Goal: Task Accomplishment & Management: Complete application form

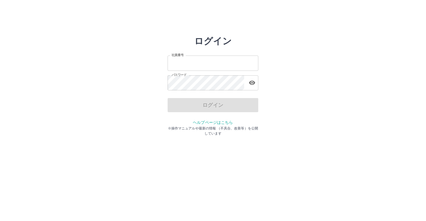
type input "*******"
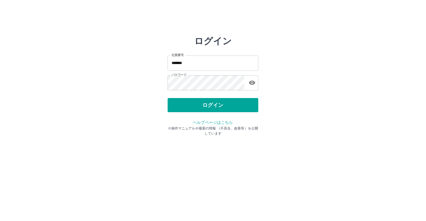
click at [188, 106] on div "ログイン" at bounding box center [213, 105] width 91 height 14
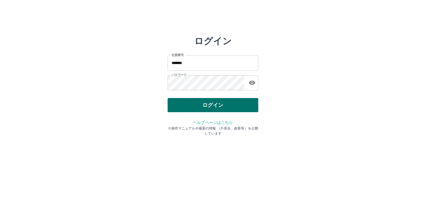
click at [189, 106] on button "ログイン" at bounding box center [213, 105] width 91 height 14
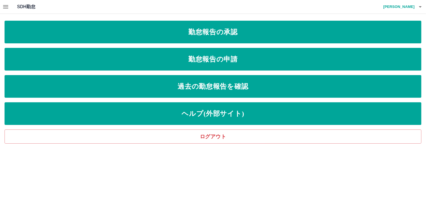
click at [4, 7] on icon "button" at bounding box center [5, 6] width 5 height 3
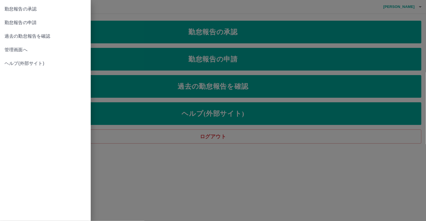
click at [20, 47] on span "管理画面へ" at bounding box center [46, 50] width 82 height 7
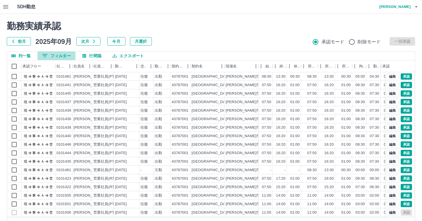
click at [44, 56] on icon "フィルター表示" at bounding box center [44, 55] width 5 height 3
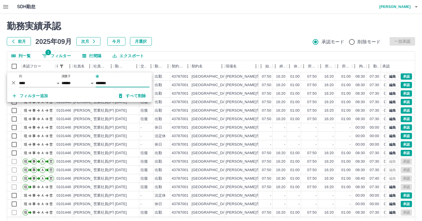
type input "*******"
click at [216, 35] on div "勤務実績承認 前月 2025年09月 次月 今月 月選択 承認モード 削除モード 一括承認" at bounding box center [211, 33] width 408 height 25
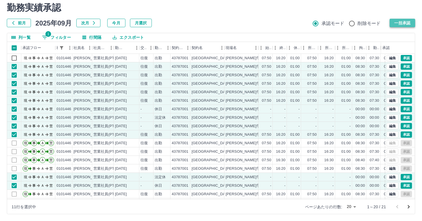
click at [406, 21] on button "一括承認" at bounding box center [403, 23] width 26 height 9
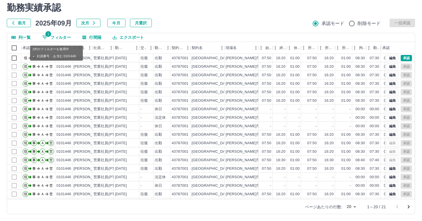
click at [49, 36] on span "1" at bounding box center [48, 34] width 6 height 6
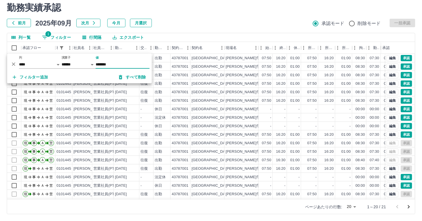
type input "*******"
click at [231, 16] on div "勤務実績承認 前月 2025年09月 次月 今月 月選択 承認モード 削除モード 一括承認" at bounding box center [211, 14] width 408 height 25
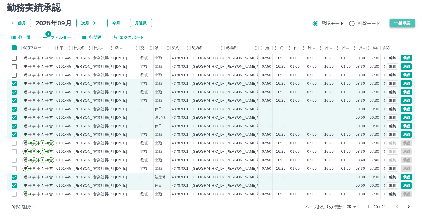
click at [398, 21] on button "一括承認" at bounding box center [403, 23] width 26 height 9
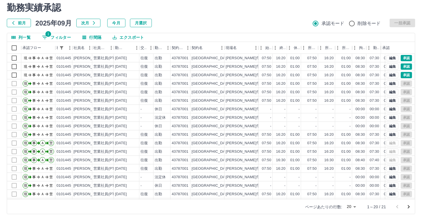
click at [44, 37] on icon "フィルター表示" at bounding box center [44, 37] width 7 height 7
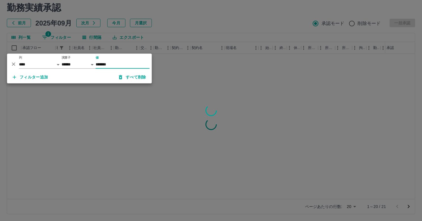
type input "*******"
click at [161, 27] on div at bounding box center [211, 110] width 422 height 221
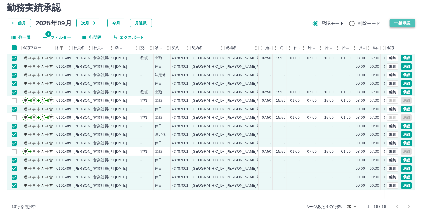
click at [395, 24] on button "一括承認" at bounding box center [403, 23] width 26 height 9
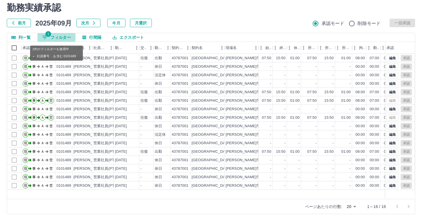
click at [44, 38] on icon "フィルター表示" at bounding box center [44, 37] width 7 height 7
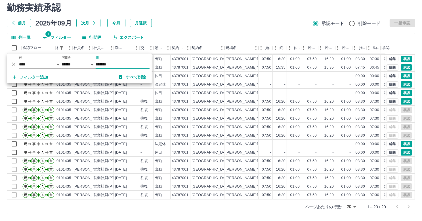
scroll to position [29, 0]
type input "*******"
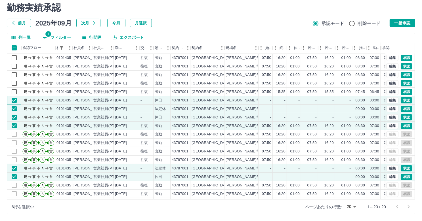
scroll to position [0, 0]
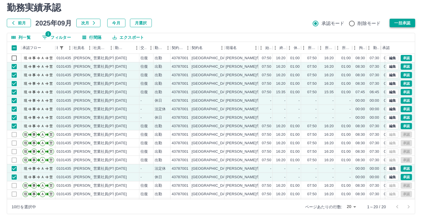
click at [400, 22] on button "一括承認" at bounding box center [403, 23] width 26 height 9
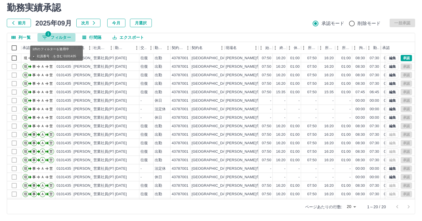
click at [42, 38] on icon "フィルター表示" at bounding box center [44, 37] width 7 height 7
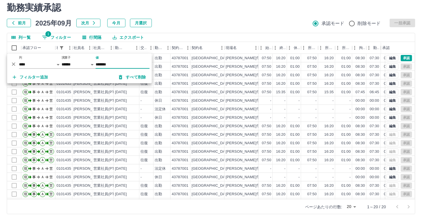
click at [116, 64] on input "*******" at bounding box center [123, 64] width 54 height 8
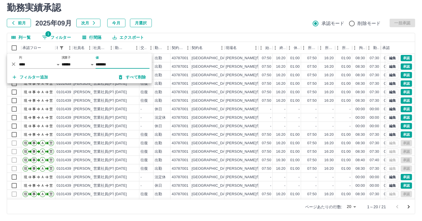
type input "*******"
click at [184, 21] on div "前月 2025年09月 次月 今月 月選択 承認モード 削除モード 一括承認" at bounding box center [211, 23] width 408 height 9
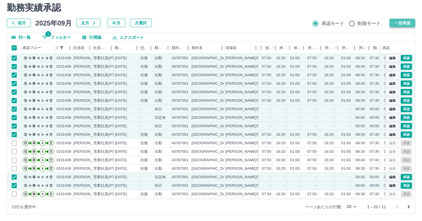
click at [406, 21] on button "一括承認" at bounding box center [403, 23] width 26 height 9
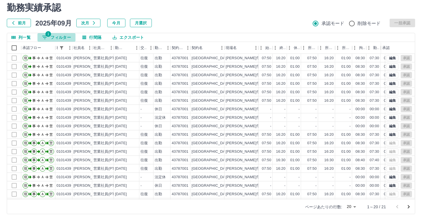
click at [43, 36] on icon "フィルター表示" at bounding box center [44, 37] width 5 height 3
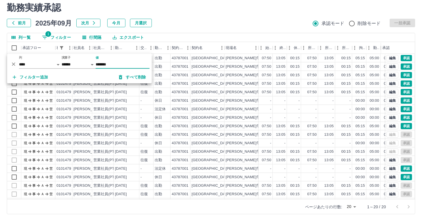
type input "*******"
click at [185, 23] on div "前月 2025年09月 次月 今月 月選択 承認モード 削除モード 一括承認" at bounding box center [211, 23] width 408 height 9
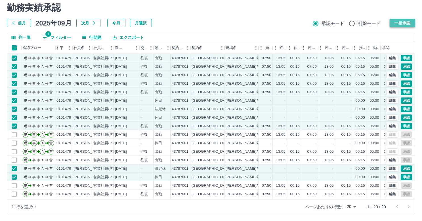
click at [402, 24] on button "一括承認" at bounding box center [403, 23] width 26 height 9
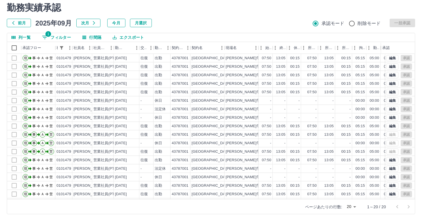
click at [92, 34] on button "行間隔" at bounding box center [92, 37] width 28 height 9
click at [47, 38] on icon "フィルター表示" at bounding box center [44, 37] width 7 height 7
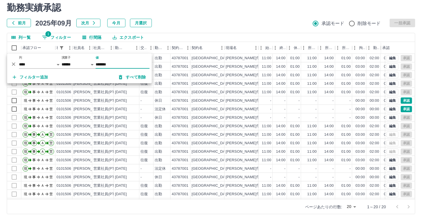
type input "*******"
click at [197, 16] on div "勤務実績承認 前月 2025年09月 次月 今月 月選択 承認モード 削除モード 一括承認" at bounding box center [211, 14] width 408 height 25
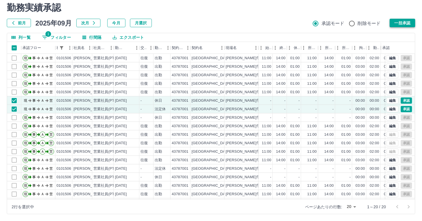
click at [395, 22] on button "一括承認" at bounding box center [403, 23] width 26 height 9
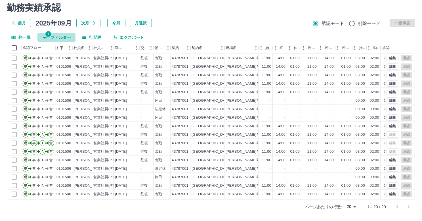
click at [46, 38] on icon "フィルター表示" at bounding box center [44, 37] width 7 height 7
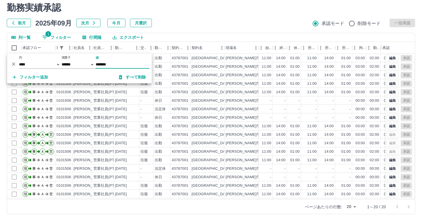
click at [232, 19] on div "前月 2025年09月 次月 今月 月選択 承認モード 削除モード 一括承認" at bounding box center [211, 23] width 408 height 9
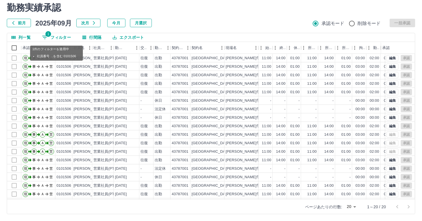
click at [43, 37] on icon "フィルター表示" at bounding box center [44, 37] width 7 height 7
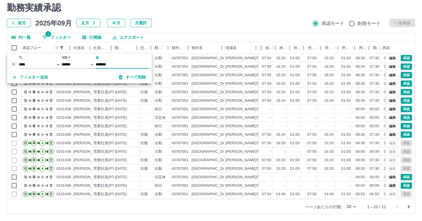
type input "*******"
click at [208, 20] on div "前月 2025年09月 次月 今月 月選択 承認モード 削除モード 一括承認" at bounding box center [211, 23] width 408 height 9
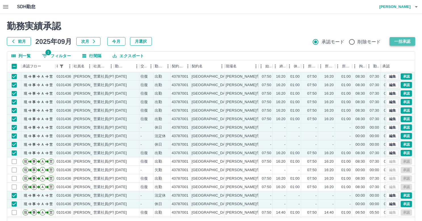
click at [411, 39] on button "一括承認" at bounding box center [403, 41] width 26 height 9
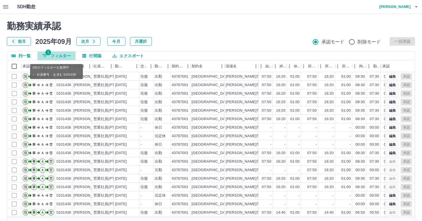
click at [45, 55] on icon "フィルター表示" at bounding box center [44, 56] width 7 height 7
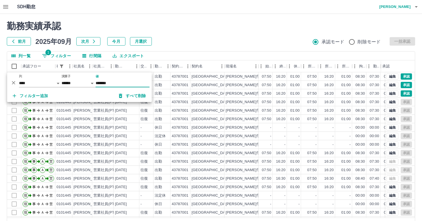
type input "*******"
click at [207, 32] on h2 "勤務実績承認" at bounding box center [211, 26] width 408 height 11
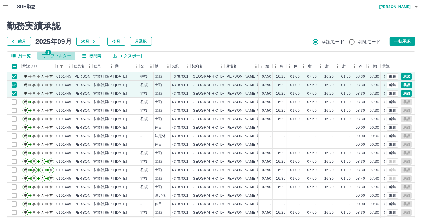
click at [45, 56] on icon "フィルター表示" at bounding box center [44, 56] width 7 height 7
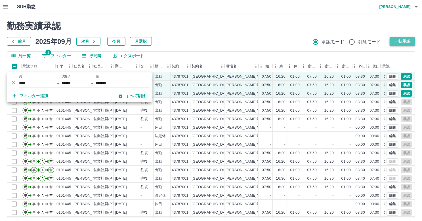
click at [396, 42] on button "一括承認" at bounding box center [403, 41] width 26 height 9
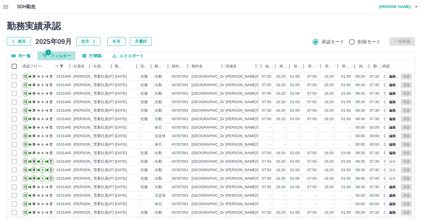
click at [46, 58] on icon "フィルター表示" at bounding box center [44, 56] width 7 height 7
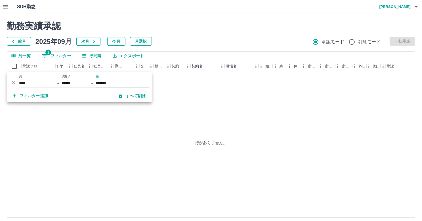
type input "*******"
click at [42, 58] on icon "フィルター表示" at bounding box center [44, 56] width 7 height 7
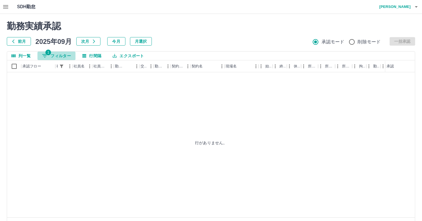
click at [50, 56] on button "1 フィルター" at bounding box center [56, 56] width 38 height 9
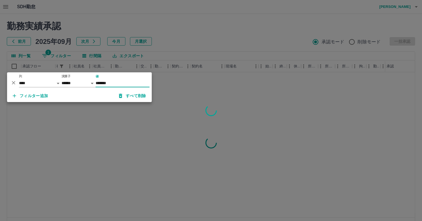
type input "*******"
click at [188, 36] on div at bounding box center [211, 110] width 422 height 221
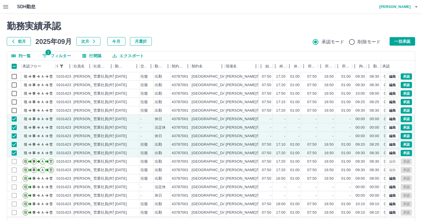
drag, startPoint x: 406, startPoint y: 41, endPoint x: 404, endPoint y: 46, distance: 5.6
click at [405, 41] on button "一括承認" at bounding box center [403, 41] width 26 height 9
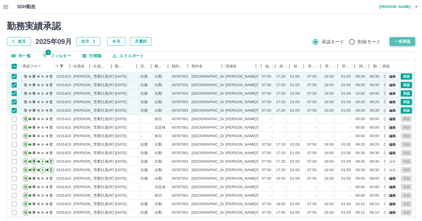
drag, startPoint x: 394, startPoint y: 40, endPoint x: 379, endPoint y: 67, distance: 30.6
click at [394, 41] on button "一括承認" at bounding box center [403, 41] width 26 height 9
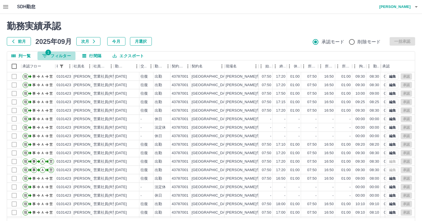
click at [44, 56] on icon "フィルター表示" at bounding box center [44, 55] width 5 height 3
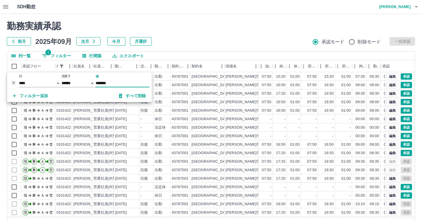
type input "*******"
click at [200, 45] on div "前月 2025年09月 次月 今月 月選択 承認モード 削除モード 一括承認" at bounding box center [211, 41] width 408 height 9
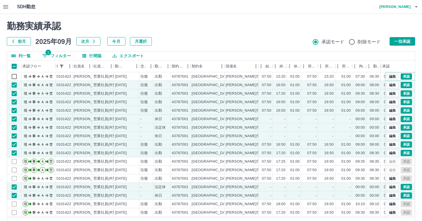
click at [388, 76] on button "編集" at bounding box center [393, 77] width 12 height 6
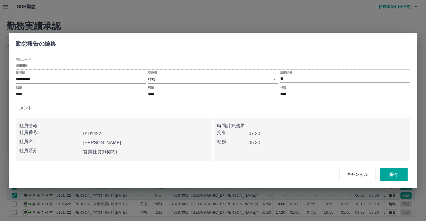
click at [165, 93] on input "****" at bounding box center [213, 94] width 130 height 8
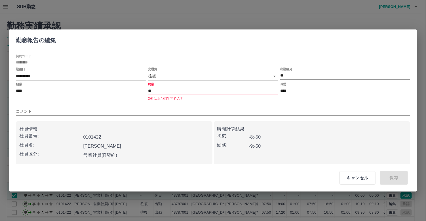
type input "****"
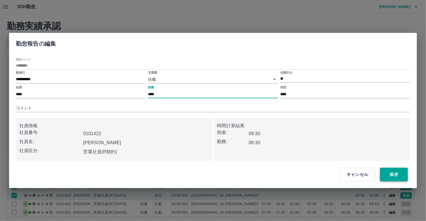
click at [394, 176] on button "保存" at bounding box center [394, 175] width 28 height 14
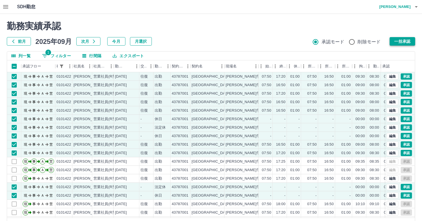
click at [403, 40] on button "一括承認" at bounding box center [403, 41] width 26 height 9
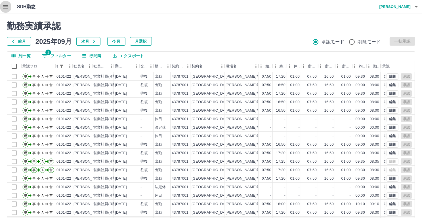
click at [4, 9] on icon "button" at bounding box center [5, 6] width 7 height 7
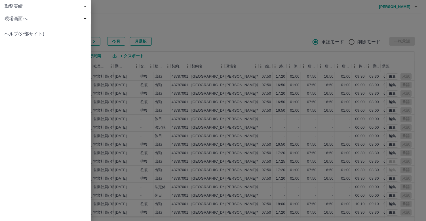
click at [104, 11] on div at bounding box center [213, 110] width 426 height 221
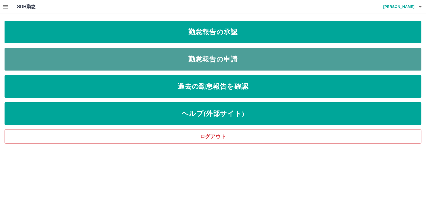
click at [161, 56] on link "勤怠報告の申請" at bounding box center [213, 59] width 417 height 23
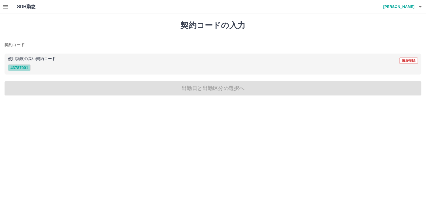
click at [27, 67] on button "43787001" at bounding box center [19, 67] width 23 height 7
type input "********"
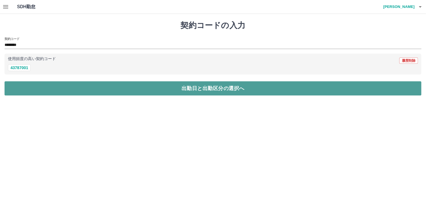
click at [75, 87] on button "出勤日と出勤区分の選択へ" at bounding box center [213, 88] width 417 height 14
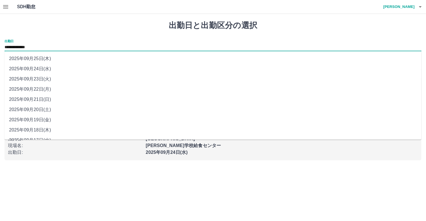
click at [26, 48] on input "**********" at bounding box center [213, 47] width 417 height 7
click at [26, 67] on li "2025年09月24日(水)" at bounding box center [213, 69] width 417 height 10
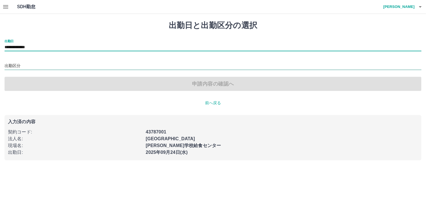
click at [12, 67] on input "出勤区分" at bounding box center [213, 66] width 417 height 7
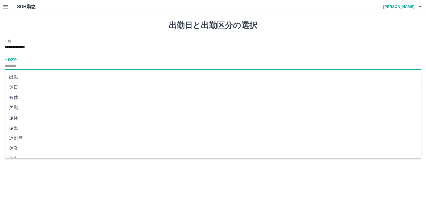
click at [18, 76] on li "出勤" at bounding box center [213, 77] width 417 height 10
type input "**"
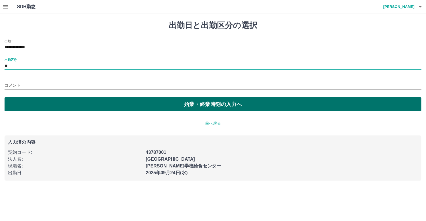
click at [106, 109] on button "始業・終業時刻の入力へ" at bounding box center [213, 104] width 417 height 14
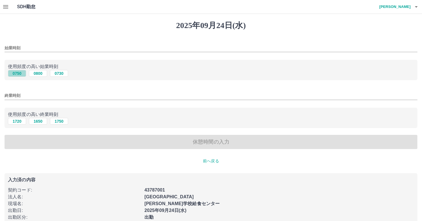
click at [19, 74] on button "0750" at bounding box center [17, 73] width 18 height 7
type input "****"
click at [40, 121] on button "1650" at bounding box center [38, 121] width 18 height 7
type input "****"
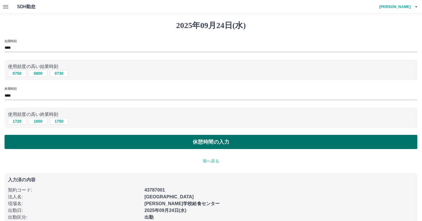
click at [48, 141] on button "休憩時間の入力" at bounding box center [211, 142] width 413 height 14
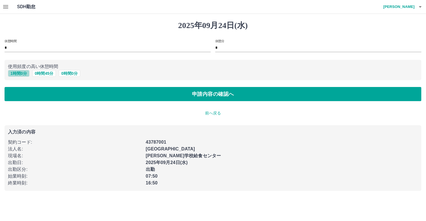
click at [12, 74] on button "1 時間 0 分" at bounding box center [19, 73] width 22 height 7
type input "*"
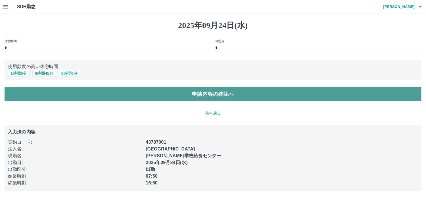
click at [75, 96] on button "申請内容の確認へ" at bounding box center [213, 94] width 417 height 14
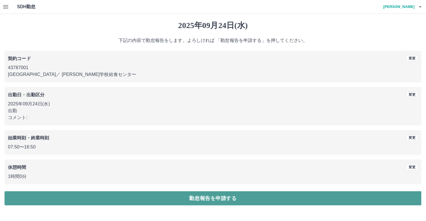
click at [177, 203] on button "勤怠報告を申請する" at bounding box center [213, 199] width 417 height 14
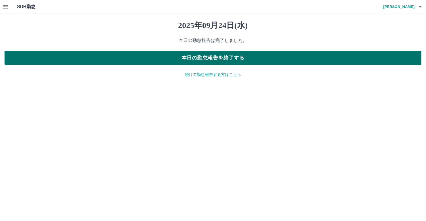
click at [143, 62] on button "本日の勤怠報告を終了する" at bounding box center [213, 58] width 417 height 14
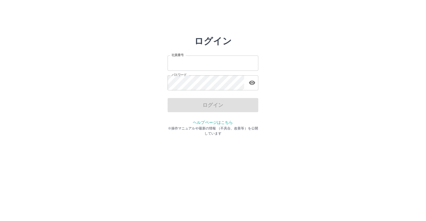
type input "*******"
click at [214, 106] on div "ログイン" at bounding box center [213, 105] width 91 height 14
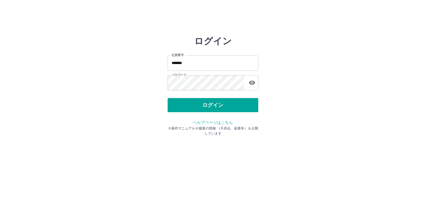
click at [214, 106] on button "ログイン" at bounding box center [213, 105] width 91 height 14
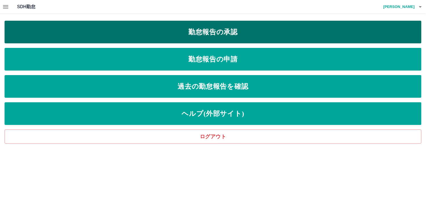
click at [188, 35] on link "勤怠報告の承認" at bounding box center [213, 32] width 417 height 23
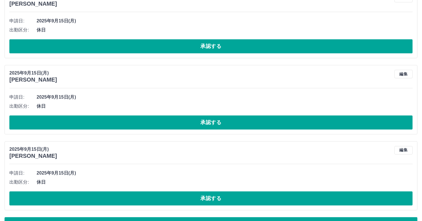
scroll to position [3347, 0]
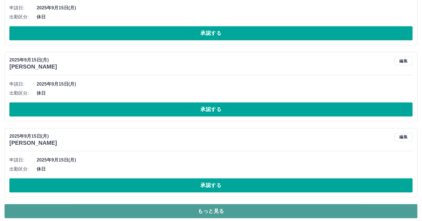
click at [384, 209] on button "もっと見る" at bounding box center [211, 211] width 413 height 14
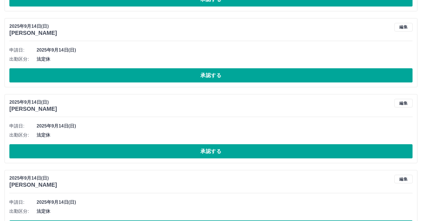
scroll to position [4105, 0]
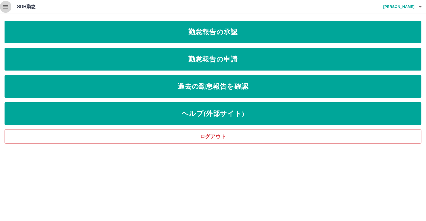
click at [4, 5] on icon "button" at bounding box center [5, 6] width 5 height 3
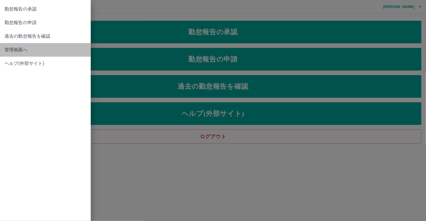
click at [19, 48] on span "管理画面へ" at bounding box center [46, 50] width 82 height 7
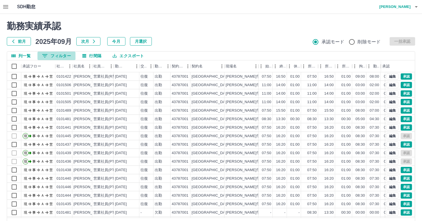
click at [42, 53] on icon "フィルター表示" at bounding box center [44, 56] width 7 height 7
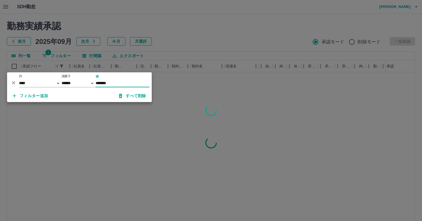
type input "*******"
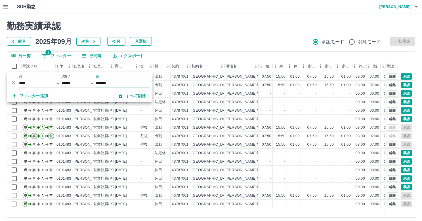
click at [208, 30] on h2 "勤務実績承認" at bounding box center [211, 26] width 408 height 11
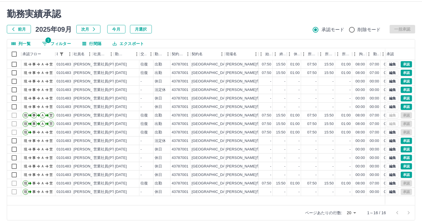
scroll to position [18, 0]
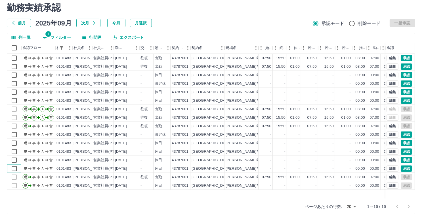
click at [13, 161] on div "現 事 Ａ 営 0101483 [PERSON_NAME] 営業社員(PT契約) [DATE] 往復 出勤 43787001 [GEOGRAPHIC_DATA…" at bounding box center [240, 122] width 466 height 136
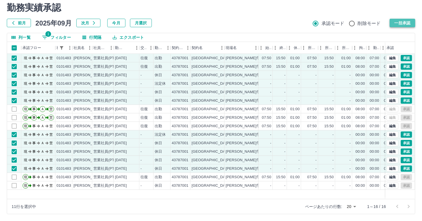
click at [402, 23] on button "一括承認" at bounding box center [403, 23] width 26 height 9
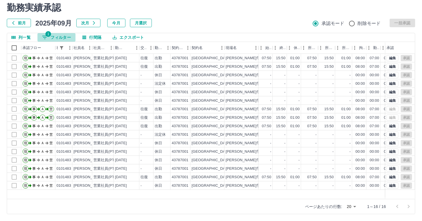
click at [43, 36] on icon "フィルター表示" at bounding box center [44, 37] width 5 height 3
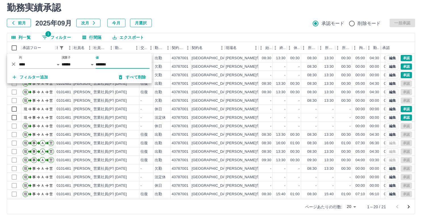
type input "*******"
click at [257, 10] on h2 "勤務実績承認" at bounding box center [211, 7] width 408 height 11
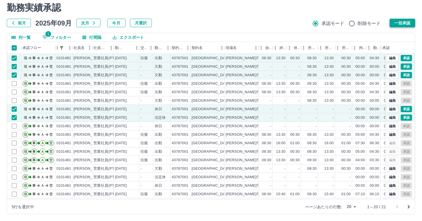
click at [391, 24] on button "一括承認" at bounding box center [403, 23] width 26 height 9
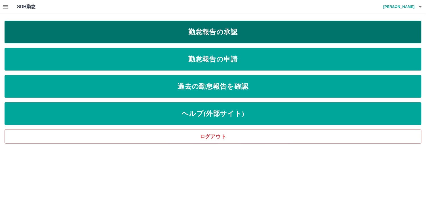
click at [152, 32] on link "勤怠報告の承認" at bounding box center [213, 32] width 417 height 23
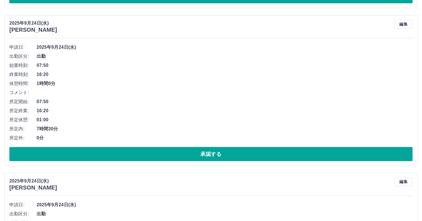
scroll to position [369, 0]
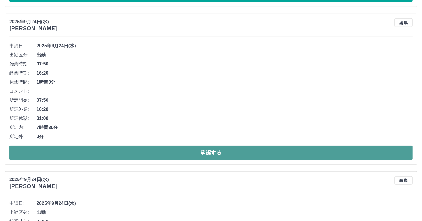
click at [211, 156] on button "承認する" at bounding box center [210, 153] width 403 height 14
click at [218, 153] on button "承認する" at bounding box center [210, 153] width 403 height 14
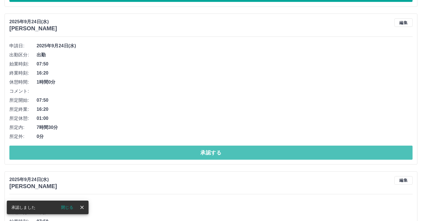
click at [218, 154] on button "承認する" at bounding box center [210, 153] width 403 height 14
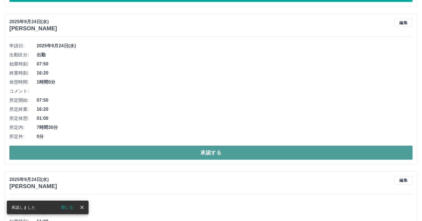
click at [219, 153] on button "承認する" at bounding box center [210, 153] width 403 height 14
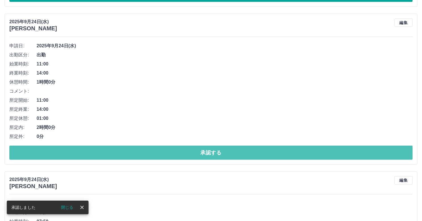
click at [219, 153] on button "承認する" at bounding box center [210, 153] width 403 height 14
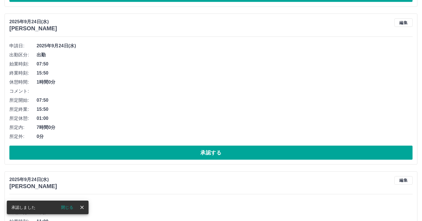
click at [219, 153] on button "承認する" at bounding box center [210, 153] width 403 height 14
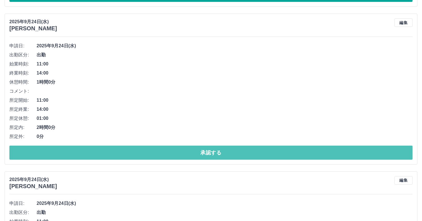
click at [219, 153] on button "承認する" at bounding box center [210, 153] width 403 height 14
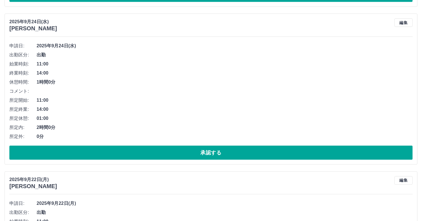
click at [219, 153] on button "承認する" at bounding box center [210, 153] width 403 height 14
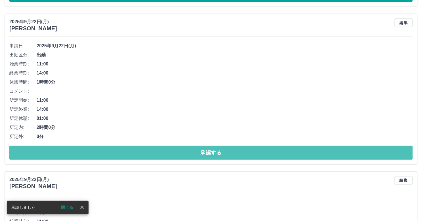
click at [219, 153] on button "承認する" at bounding box center [210, 153] width 403 height 14
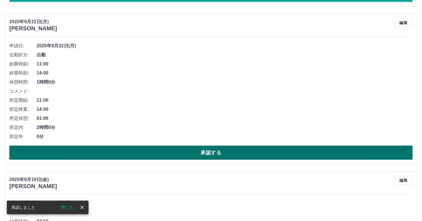
click at [217, 153] on button "承認する" at bounding box center [210, 153] width 403 height 14
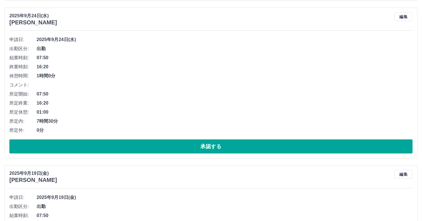
scroll to position [227, 0]
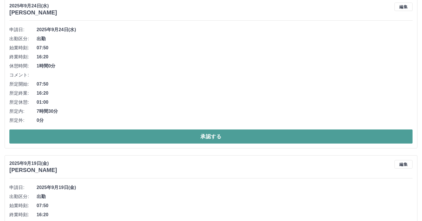
click at [206, 137] on button "承認する" at bounding box center [210, 137] width 403 height 14
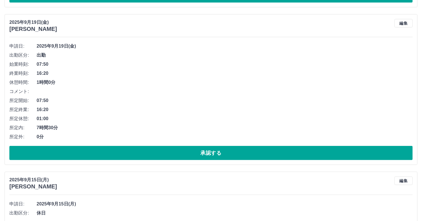
scroll to position [211, 0]
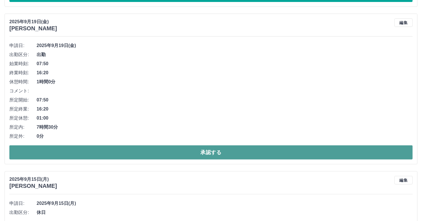
click at [155, 155] on button "承認する" at bounding box center [210, 153] width 403 height 14
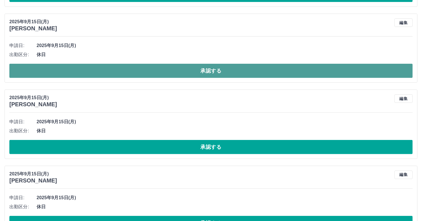
click at [179, 75] on button "承認する" at bounding box center [210, 71] width 403 height 14
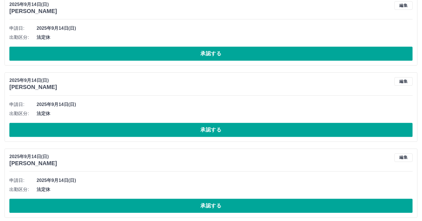
scroll to position [1143, 0]
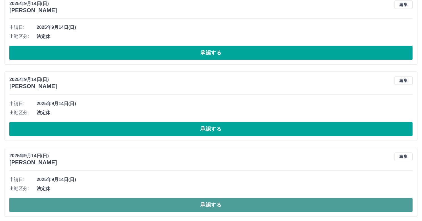
click at [180, 201] on button "承認する" at bounding box center [210, 205] width 403 height 14
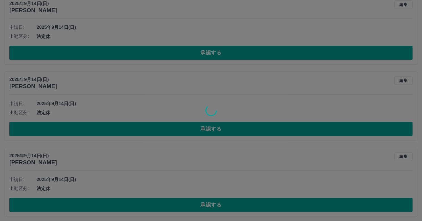
scroll to position [1067, 0]
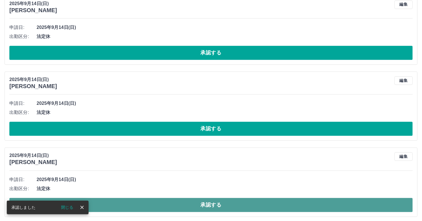
click at [181, 203] on button "承認する" at bounding box center [210, 205] width 403 height 14
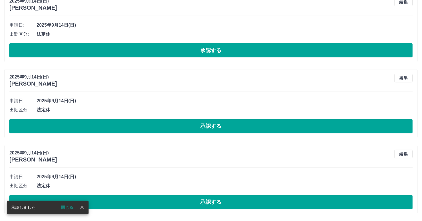
scroll to position [991, 0]
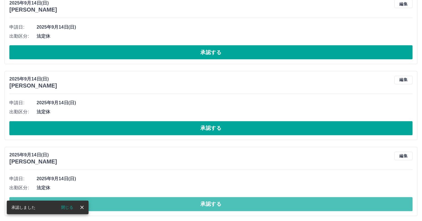
click at [180, 202] on button "承認する" at bounding box center [210, 205] width 403 height 14
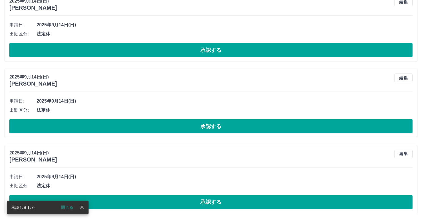
scroll to position [915, 0]
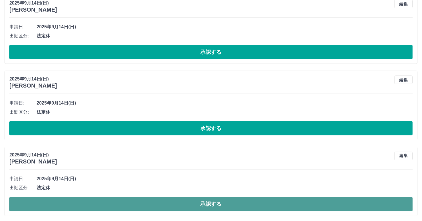
click at [185, 204] on button "承認する" at bounding box center [210, 205] width 403 height 14
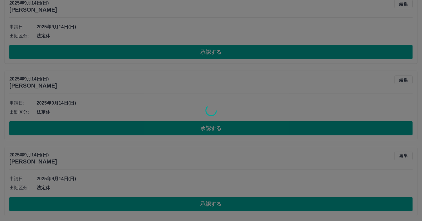
scroll to position [839, 0]
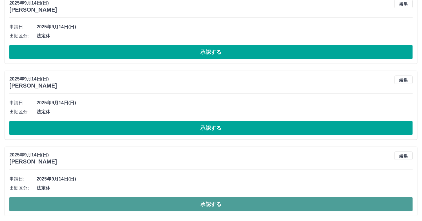
click at [196, 206] on button "承認する" at bounding box center [210, 205] width 403 height 14
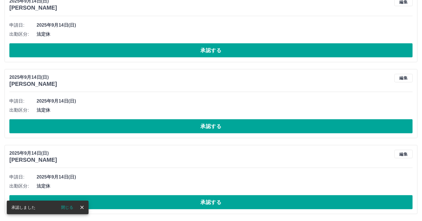
scroll to position [763, 0]
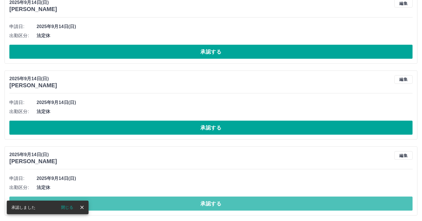
click at [198, 206] on button "承認する" at bounding box center [210, 204] width 403 height 14
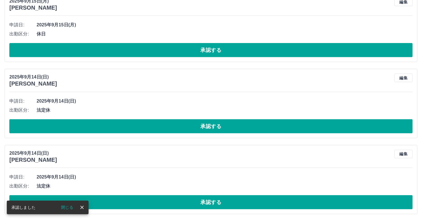
scroll to position [687, 0]
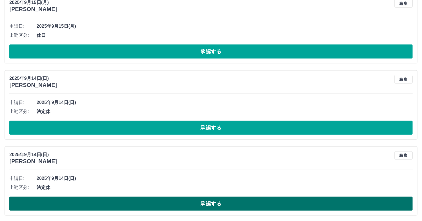
click at [202, 206] on button "承認する" at bounding box center [210, 204] width 403 height 14
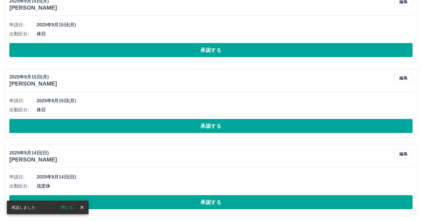
scroll to position [611, 0]
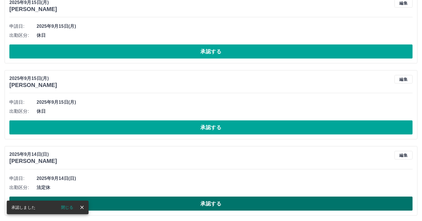
click at [207, 204] on button "承認する" at bounding box center [210, 204] width 403 height 14
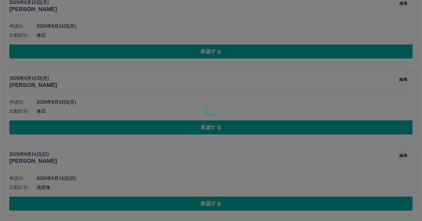
scroll to position [536, 0]
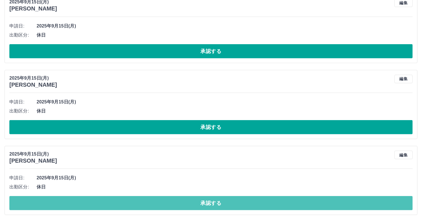
click at [205, 206] on button "承認する" at bounding box center [210, 203] width 403 height 14
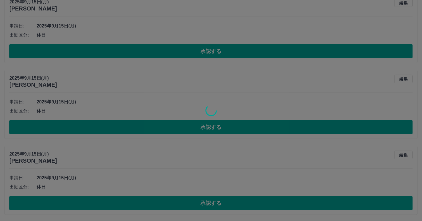
scroll to position [459, 0]
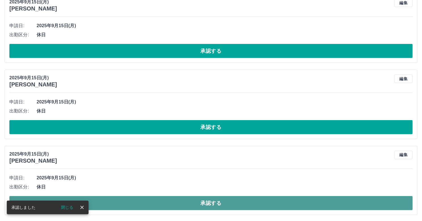
click at [199, 205] on button "承認する" at bounding box center [210, 203] width 403 height 14
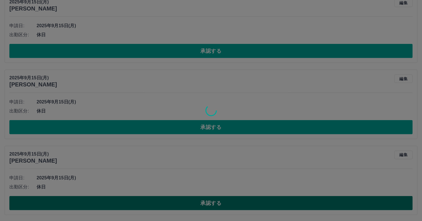
scroll to position [383, 0]
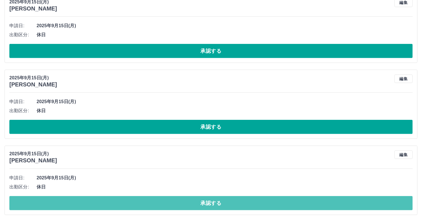
click at [199, 205] on button "承認する" at bounding box center [210, 203] width 403 height 14
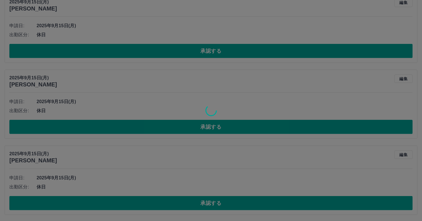
scroll to position [308, 0]
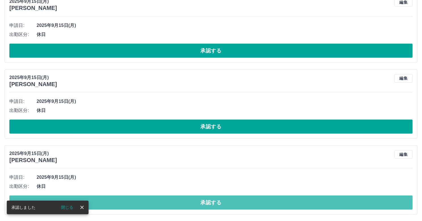
click at [199, 205] on button "承認する" at bounding box center [210, 203] width 403 height 14
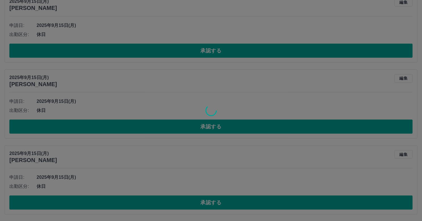
scroll to position [232, 0]
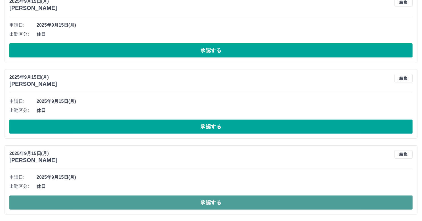
click at [206, 205] on button "承認する" at bounding box center [210, 203] width 403 height 14
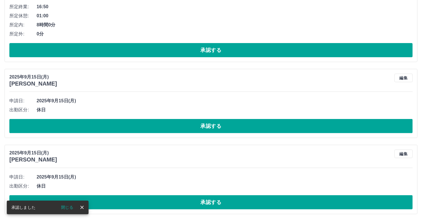
scroll to position [156, 0]
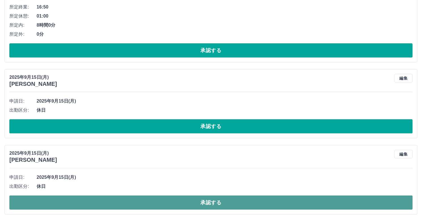
click at [207, 206] on button "承認する" at bounding box center [210, 203] width 403 height 14
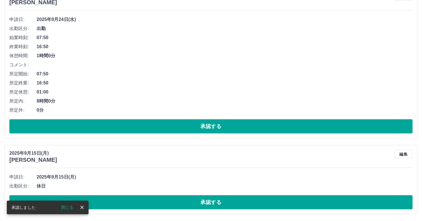
scroll to position [79, 0]
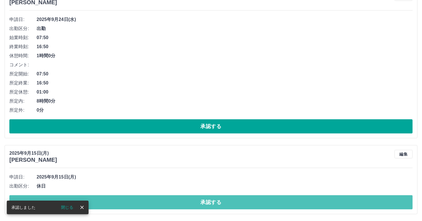
click at [207, 206] on button "承認する" at bounding box center [210, 203] width 403 height 14
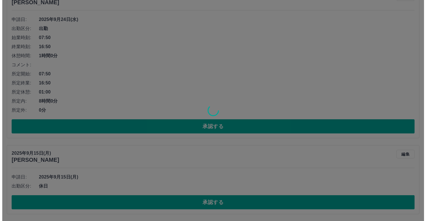
scroll to position [3, 0]
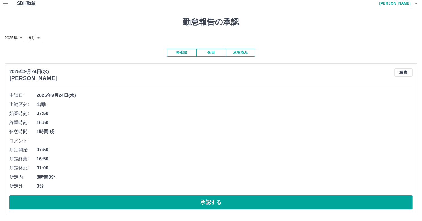
click at [3, 5] on icon "button" at bounding box center [5, 3] width 7 height 7
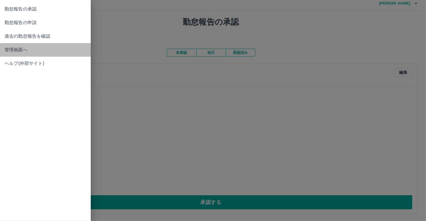
drag, startPoint x: 22, startPoint y: 53, endPoint x: 23, endPoint y: 45, distance: 7.5
click at [24, 45] on link "管理画面へ" at bounding box center [45, 50] width 91 height 14
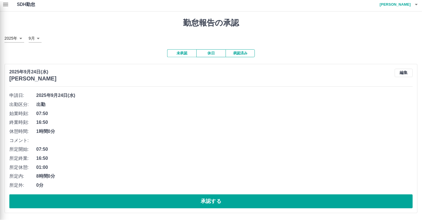
scroll to position [0, 0]
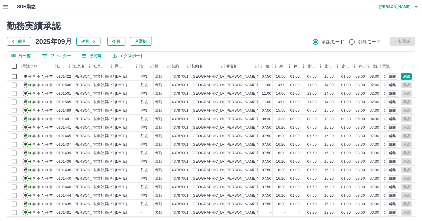
click at [47, 56] on icon "フィルター表示" at bounding box center [44, 56] width 7 height 7
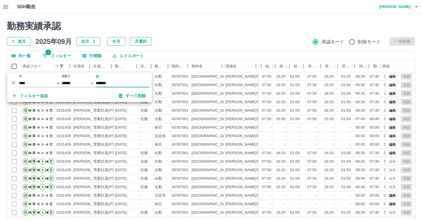
type input "*******"
click at [213, 21] on h2 "勤務実績承認" at bounding box center [211, 26] width 408 height 11
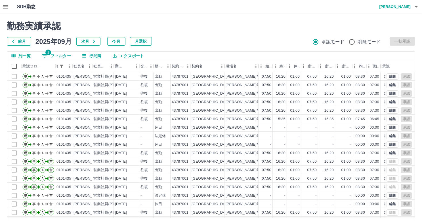
click at [45, 56] on icon "フィルター表示" at bounding box center [44, 56] width 7 height 7
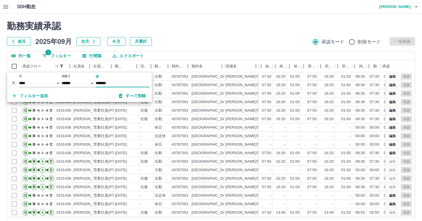
type input "*******"
click at [190, 37] on div "前月 2025年09月 次月 今月 月選択 承認モード 削除モード 一括承認" at bounding box center [211, 41] width 408 height 9
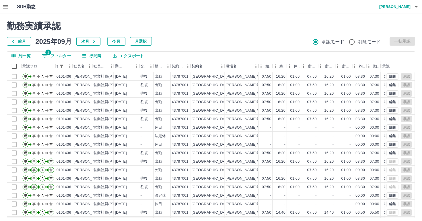
click at [45, 56] on icon "フィルター表示" at bounding box center [44, 56] width 7 height 7
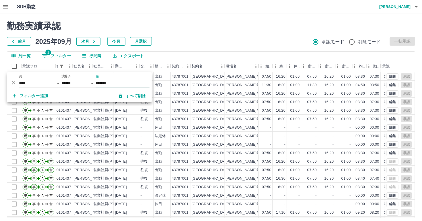
type input "*******"
click at [166, 41] on div "前月 2025年09月 次月 今月 月選択 承認モード 削除モード 一括承認" at bounding box center [211, 41] width 408 height 9
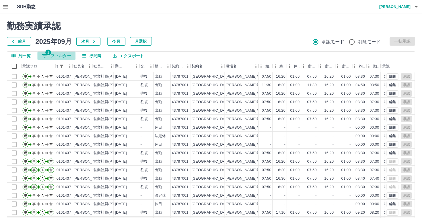
click at [43, 58] on icon "フィルター表示" at bounding box center [44, 56] width 7 height 7
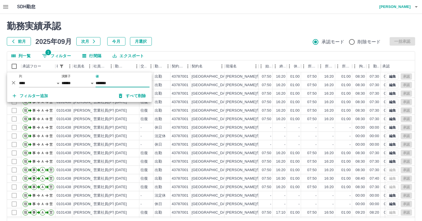
type input "*******"
click at [225, 29] on h2 "勤務実績承認" at bounding box center [211, 26] width 408 height 11
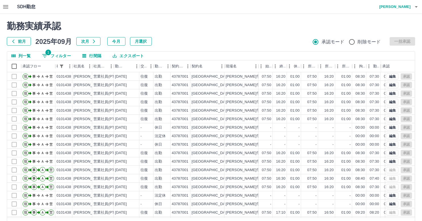
click at [158, 40] on div "前月 2025年09月 次月 今月 月選択 承認モード 削除モード 一括承認" at bounding box center [211, 41] width 408 height 9
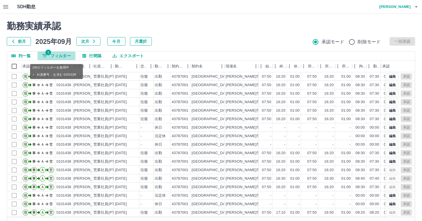
click at [45, 56] on icon "フィルター表示" at bounding box center [44, 56] width 7 height 7
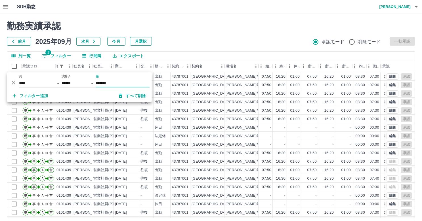
type input "*******"
click at [169, 30] on h2 "勤務実績承認" at bounding box center [211, 26] width 408 height 11
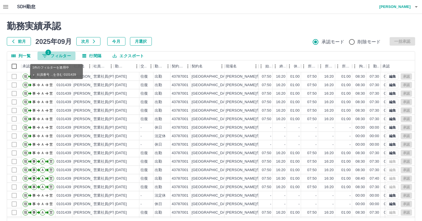
click at [45, 54] on icon "フィルター表示" at bounding box center [44, 55] width 5 height 3
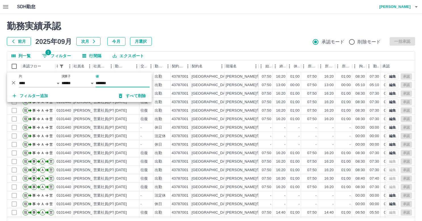
type input "*******"
click at [201, 39] on div "前月 2025年09月 次月 今月 月選択 承認モード 削除モード 一括承認" at bounding box center [211, 41] width 408 height 9
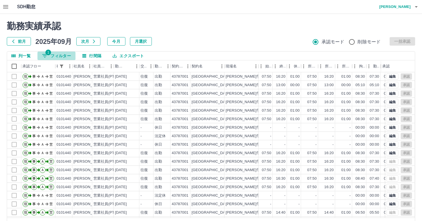
click at [43, 54] on icon "フィルター表示" at bounding box center [44, 55] width 5 height 3
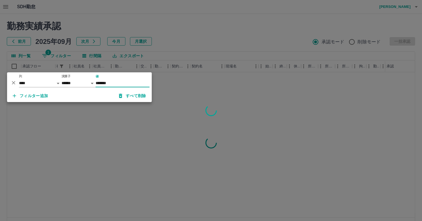
type input "*******"
drag, startPoint x: 159, startPoint y: 39, endPoint x: 156, endPoint y: 37, distance: 3.4
click at [158, 39] on div at bounding box center [211, 110] width 422 height 221
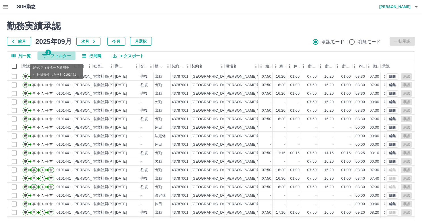
click at [47, 56] on icon "フィルター表示" at bounding box center [44, 56] width 7 height 7
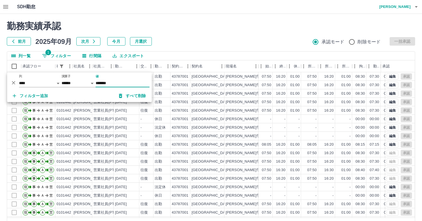
type input "*******"
click at [167, 31] on h2 "勤務実績承認" at bounding box center [211, 26] width 408 height 11
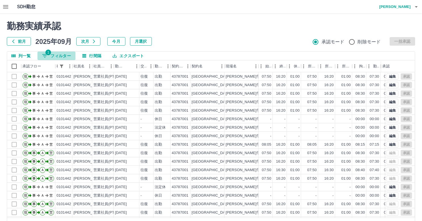
click at [46, 56] on icon "フィルター表示" at bounding box center [44, 56] width 7 height 7
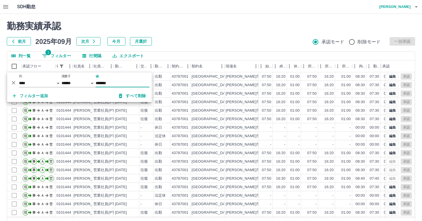
type input "*******"
click at [167, 47] on div "勤務実績承認 前月 2025年09月 次月 今月 月選択 承認モード 削除モード 一括承認 列一覧 1 フィルター 行間隔 エクスポート 承認フロー 社員番号…" at bounding box center [211, 127] width 422 height 226
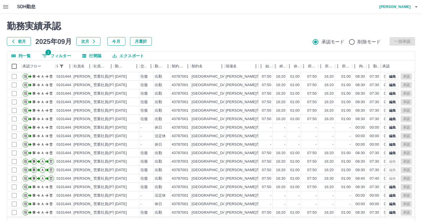
click at [43, 53] on icon "フィルター表示" at bounding box center [44, 56] width 7 height 7
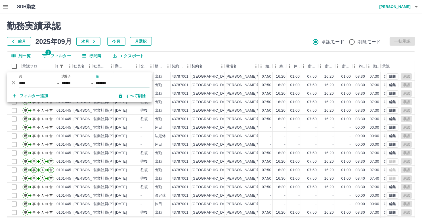
type input "*******"
click at [203, 47] on div "勤務実績承認 前月 2025年09月 次月 今月 月選択 承認モード 削除モード 一括承認 列一覧 1 フィルター 行間隔 エクスポート 承認フロー 社員番号…" at bounding box center [211, 127] width 422 height 226
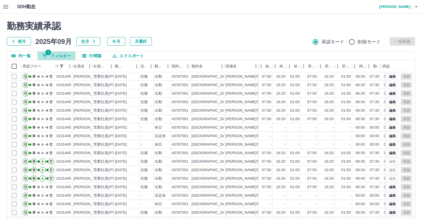
click at [47, 55] on span "1" at bounding box center [48, 53] width 6 height 6
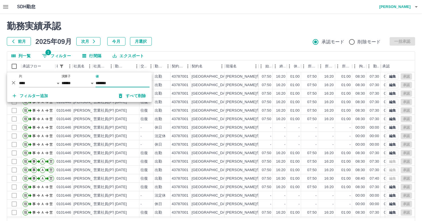
type input "*******"
click at [240, 45] on div "勤務実績承認 前月 2025年09月 次月 今月 月選択 承認モード 削除モード 一括承認 列一覧 1 フィルター 行間隔 エクスポート 承認フロー 社員番号…" at bounding box center [211, 127] width 422 height 226
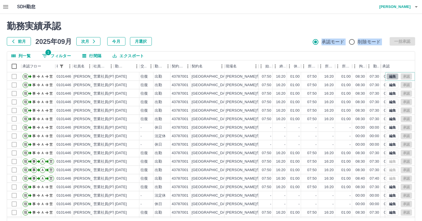
click at [387, 76] on button "編集" at bounding box center [393, 77] width 12 height 6
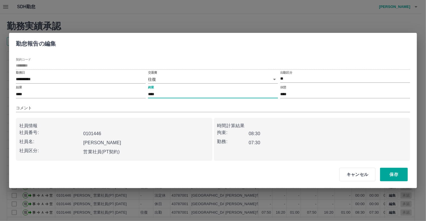
click at [161, 92] on input "****" at bounding box center [213, 94] width 130 height 8
type input "****"
click at [387, 177] on button "保存" at bounding box center [394, 175] width 28 height 14
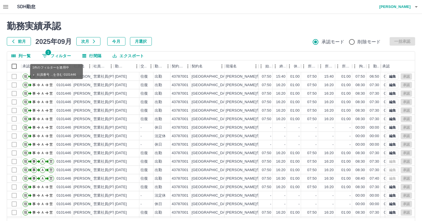
click at [44, 55] on icon "フィルター表示" at bounding box center [44, 56] width 7 height 7
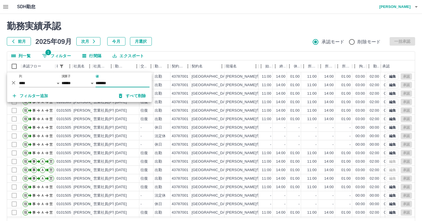
type input "*******"
click at [200, 37] on div "勤務実績承認 前月 2025年09月 次月 今月 月選択 承認モード 削除モード 一括承認" at bounding box center [211, 33] width 408 height 25
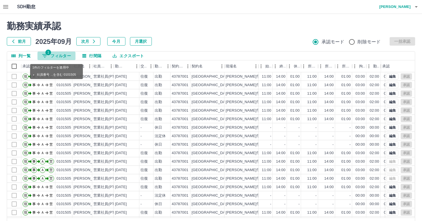
click at [46, 55] on icon "フィルター表示" at bounding box center [44, 56] width 7 height 7
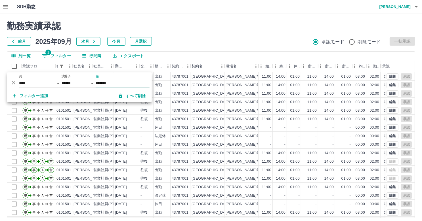
type input "*******"
click at [213, 45] on div "前月 2025年09月 次月 今月 月選択 承認モード 削除モード 一括承認" at bounding box center [211, 41] width 408 height 9
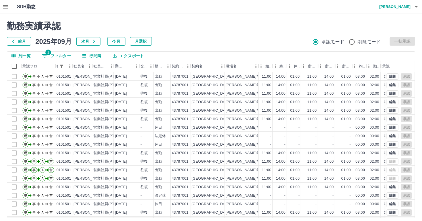
click at [243, 41] on div "前月 2025年09月 次月 今月 月選択 承認モード 削除モード 一括承認" at bounding box center [211, 41] width 408 height 9
click at [46, 56] on icon "フィルター表示" at bounding box center [44, 55] width 5 height 3
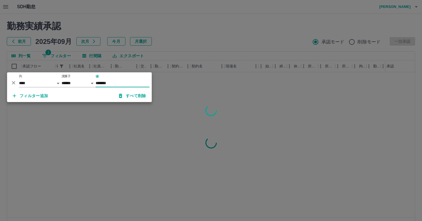
type input "*******"
click at [167, 38] on div at bounding box center [211, 110] width 422 height 221
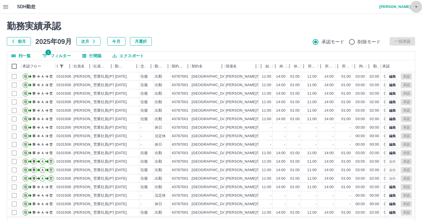
click at [416, 7] on icon "button" at bounding box center [416, 6] width 3 height 1
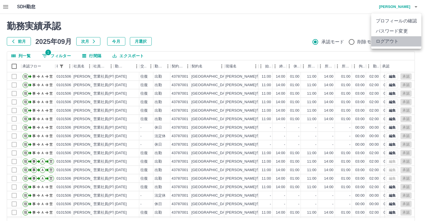
click at [394, 41] on li "ログアウト" at bounding box center [397, 41] width 50 height 10
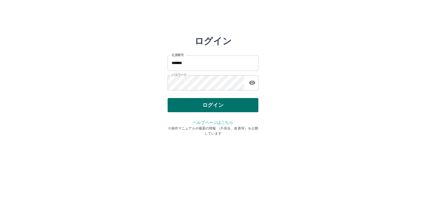
click at [194, 110] on div "ログイン" at bounding box center [213, 105] width 91 height 14
click at [195, 109] on button "ログイン" at bounding box center [213, 105] width 91 height 14
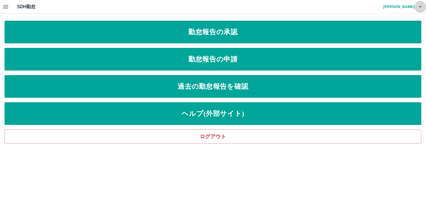
click at [423, 7] on button "button" at bounding box center [420, 7] width 11 height 14
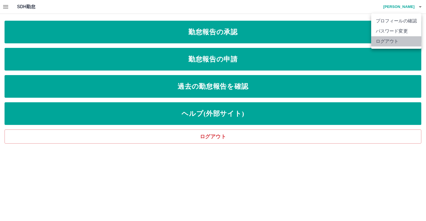
click at [412, 43] on li "ログアウト" at bounding box center [397, 41] width 50 height 10
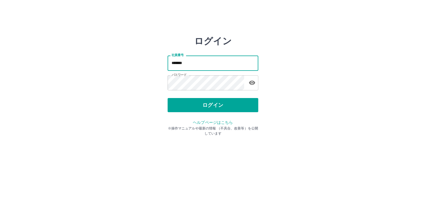
click at [202, 61] on input "*******" at bounding box center [213, 63] width 91 height 15
type input "*******"
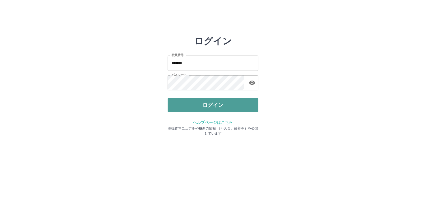
click at [220, 108] on button "ログイン" at bounding box center [213, 105] width 91 height 14
click at [220, 108] on div at bounding box center [213, 110] width 426 height 221
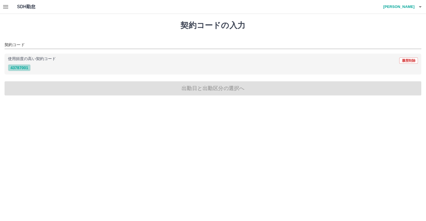
click at [23, 68] on button "43787001" at bounding box center [19, 67] width 23 height 7
type input "********"
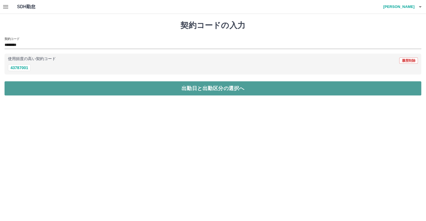
click at [51, 92] on button "出勤日と出勤区分の選択へ" at bounding box center [213, 88] width 417 height 14
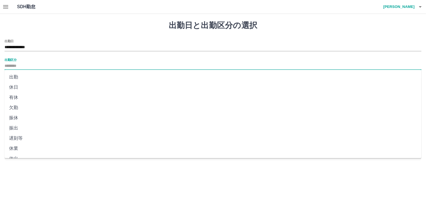
click at [9, 65] on input "出勤区分" at bounding box center [213, 66] width 417 height 7
click at [17, 78] on li "出勤" at bounding box center [213, 77] width 417 height 10
type input "**"
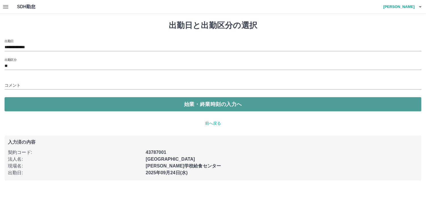
click at [22, 100] on button "始業・終業時刻の入力へ" at bounding box center [213, 104] width 417 height 14
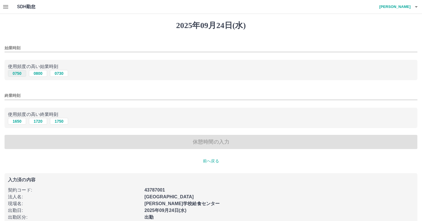
click at [15, 72] on button "0750" at bounding box center [17, 73] width 18 height 7
type input "****"
click at [17, 120] on button "1650" at bounding box center [17, 121] width 18 height 7
type input "****"
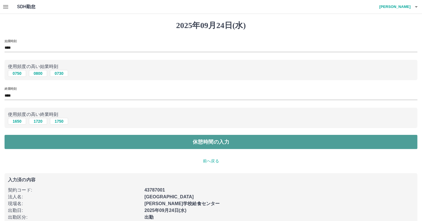
click at [32, 138] on button "休憩時間の入力" at bounding box center [211, 142] width 413 height 14
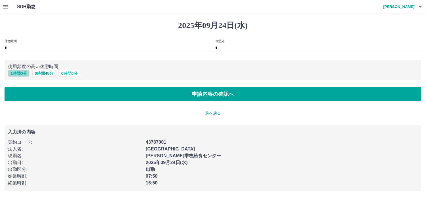
click at [17, 74] on button "1 時間 0 分" at bounding box center [19, 73] width 22 height 7
type input "*"
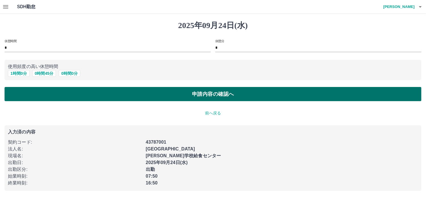
click at [64, 95] on button "申請内容の確認へ" at bounding box center [213, 94] width 417 height 14
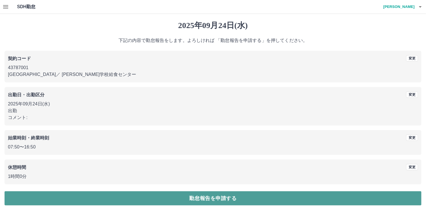
click at [145, 203] on button "勤怠報告を申請する" at bounding box center [213, 199] width 417 height 14
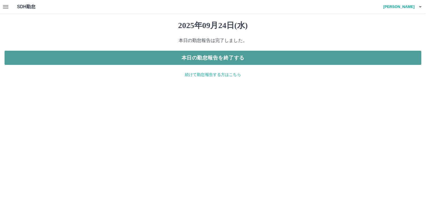
click at [220, 61] on button "本日の勤怠報告を終了する" at bounding box center [213, 58] width 417 height 14
